Goal: Register for event/course

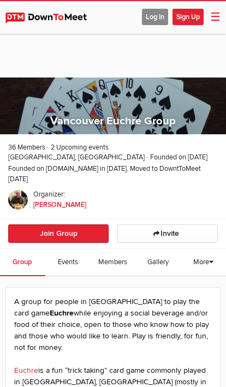
click at [66, 258] on span "Events" at bounding box center [68, 262] width 20 height 9
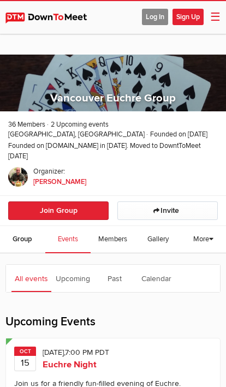
scroll to position [22, 0]
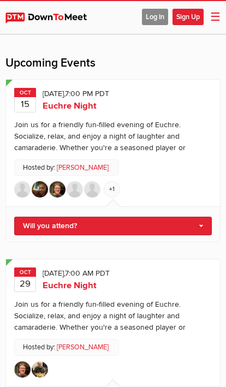
scroll to position [274, 0]
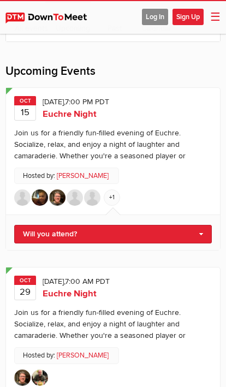
click at [196, 229] on link "Will you attend?" at bounding box center [113, 234] width 198 height 19
click at [51, 252] on link "I'm going" at bounding box center [113, 252] width 197 height 16
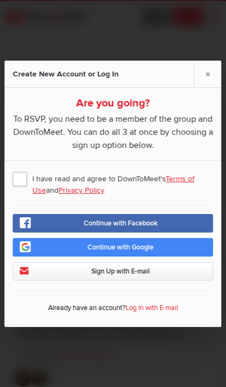
click at [157, 233] on link "Continue with Facebook" at bounding box center [113, 223] width 201 height 19
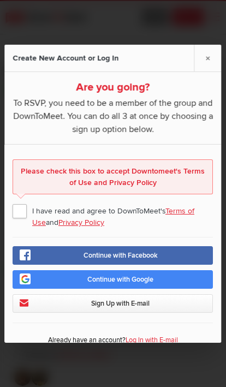
click at [21, 220] on span "I have read and agree to DownToMeet's Terms of Use and Privacy Policy" at bounding box center [113, 211] width 201 height 20
click at [0, 0] on input "I have read and agree to DownToMeet's Terms of Use and Privacy Policy" at bounding box center [0, 0] width 0 height 0
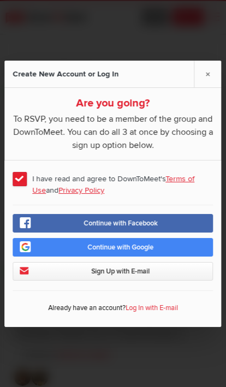
click at [137, 228] on span "Continue with Facebook" at bounding box center [121, 223] width 74 height 9
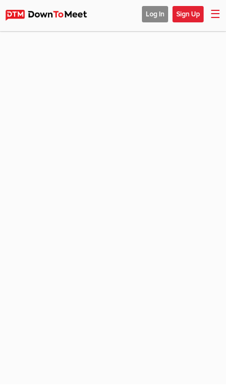
scroll to position [3, 0]
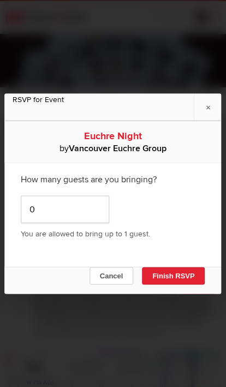
click at [177, 274] on button "Finish RSVP" at bounding box center [173, 275] width 63 height 17
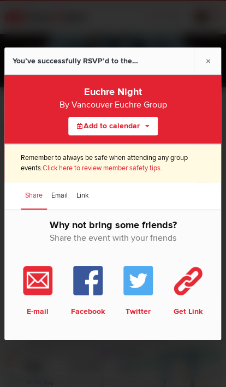
click at [204, 61] on link "×" at bounding box center [208, 61] width 27 height 27
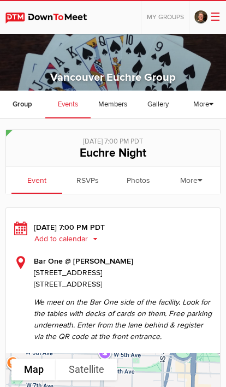
click at [23, 107] on span "Group" at bounding box center [23, 104] width 20 height 9
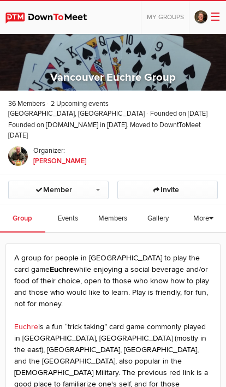
click at [67, 215] on span "Events" at bounding box center [68, 218] width 20 height 9
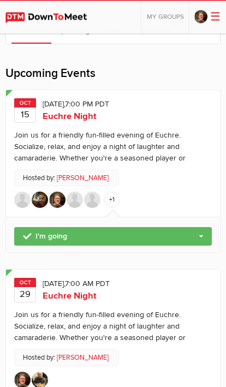
scroll to position [228, 0]
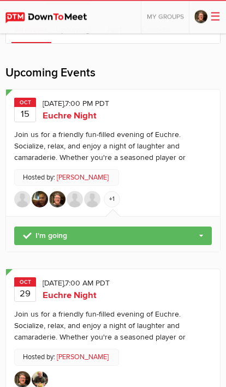
click at [168, 192] on ul "+1" at bounding box center [113, 202] width 198 height 20
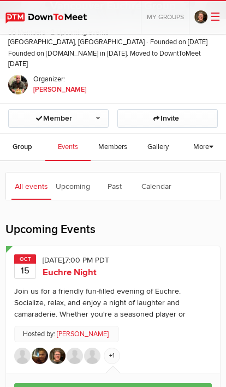
scroll to position [71, 0]
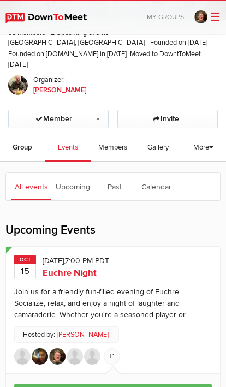
click at [69, 146] on span "Events" at bounding box center [68, 147] width 20 height 9
click at [30, 148] on span "Group" at bounding box center [23, 147] width 20 height 9
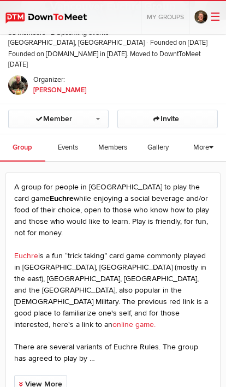
click at [66, 147] on span "Events" at bounding box center [68, 147] width 20 height 9
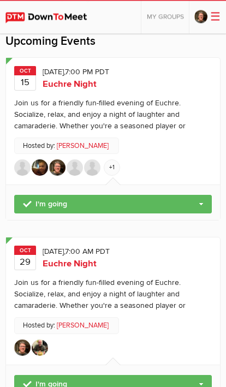
scroll to position [261, 0]
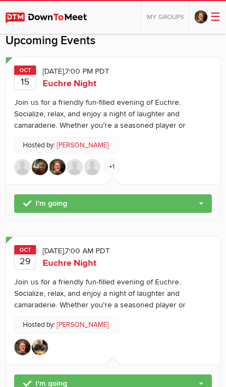
click at [204, 200] on link "I'm going" at bounding box center [113, 204] width 198 height 19
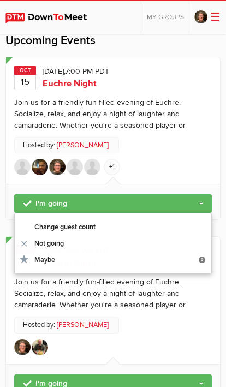
click at [163, 159] on ul "+1" at bounding box center [113, 169] width 198 height 20
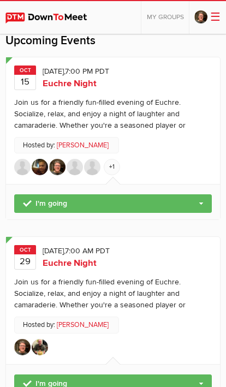
click at [109, 161] on link "+1" at bounding box center [112, 167] width 16 height 16
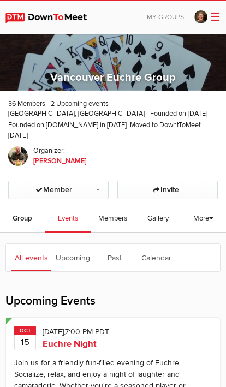
click at [155, 251] on link "Calendar" at bounding box center [157, 257] width 40 height 27
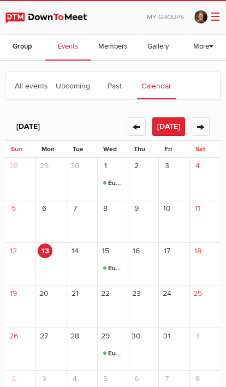
scroll to position [175, 0]
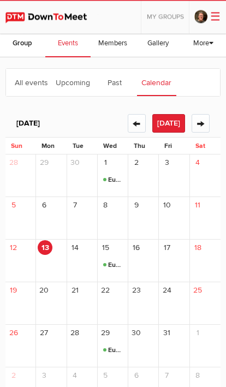
click at [115, 260] on span "Euchre Night" at bounding box center [113, 266] width 20 height 13
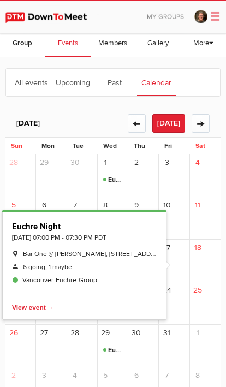
scroll to position [175, 0]
click at [50, 263] on span "6 going, 1 maybe" at bounding box center [47, 267] width 49 height 8
click at [39, 304] on span "Delete" at bounding box center [82, 308] width 140 height 13
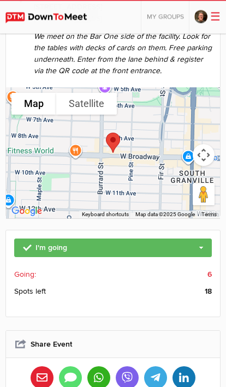
scroll to position [266, 0]
click at [35, 269] on span "Going:" at bounding box center [25, 274] width 22 height 11
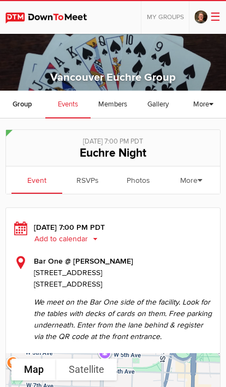
click at [195, 178] on link "More" at bounding box center [191, 181] width 51 height 29
click at [163, 250] on div "Wednesday, Oct 15, 2025, 7:00 PM PDT Add to calendar Outlook Apple / iCal Googl…" at bounding box center [113, 282] width 198 height 121
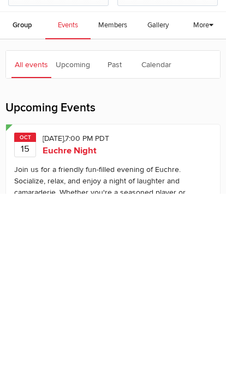
scroll to position [193, 0]
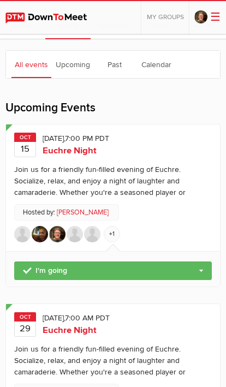
click at [157, 60] on link "Calendar" at bounding box center [157, 64] width 40 height 27
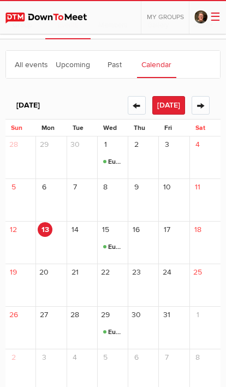
click at [109, 327] on span "Euchre Night" at bounding box center [113, 332] width 20 height 13
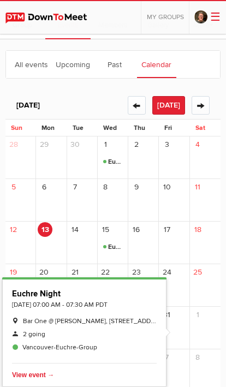
scroll to position [71, 0]
